Goal: Information Seeking & Learning: Find specific fact

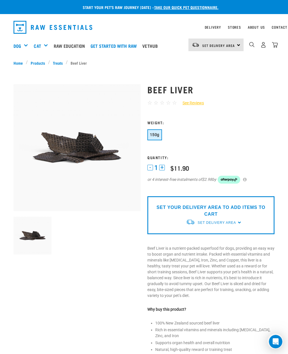
click at [254, 44] on img "dropdown navigation" at bounding box center [251, 44] width 5 height 5
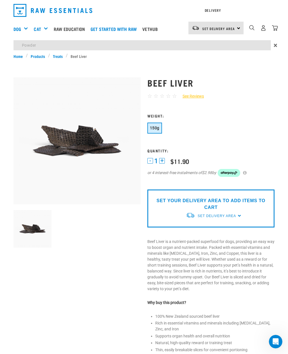
type input "Powder"
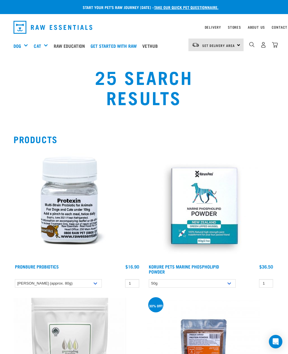
click at [254, 44] on img "dropdown navigation" at bounding box center [251, 44] width 5 height 5
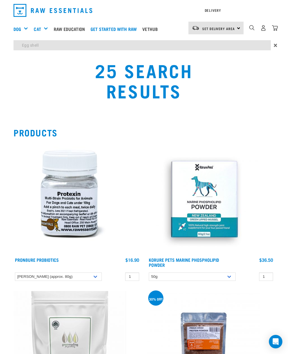
type input "Egg shell"
